Goal: Find specific page/section: Find specific page/section

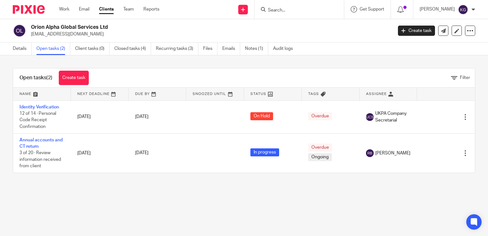
click at [290, 10] on input "Search" at bounding box center [296, 11] width 58 height 6
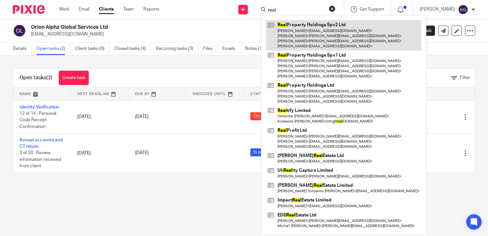
type input "real"
click at [310, 32] on link at bounding box center [343, 35] width 155 height 30
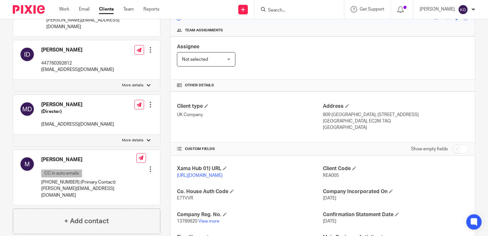
scroll to position [96, 0]
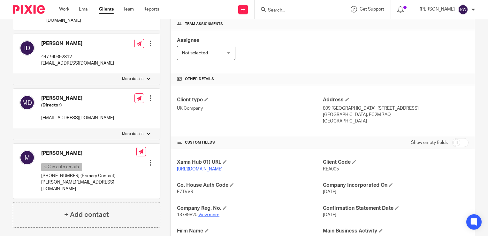
click at [206, 217] on link "View more" at bounding box center [208, 214] width 21 height 4
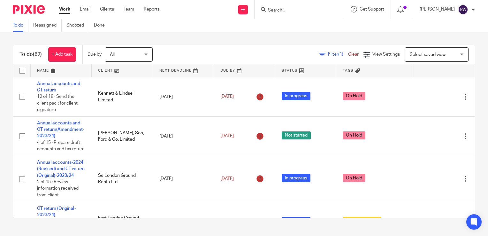
click at [284, 9] on input "Search" at bounding box center [296, 11] width 58 height 6
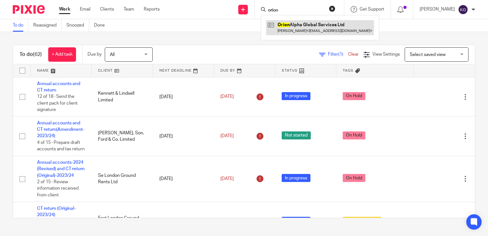
type input "orion"
click at [299, 30] on link at bounding box center [320, 27] width 108 height 15
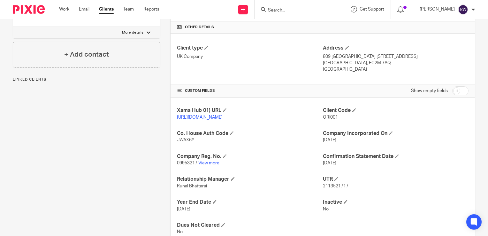
scroll to position [148, 0]
click at [205, 165] on link "View more" at bounding box center [208, 163] width 21 height 4
